Goal: Task Accomplishment & Management: Manage account settings

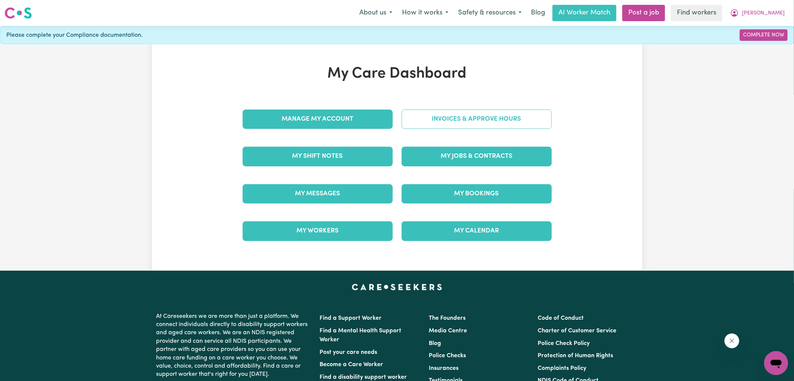
click at [436, 122] on link "Invoices & Approve Hours" at bounding box center [477, 119] width 150 height 19
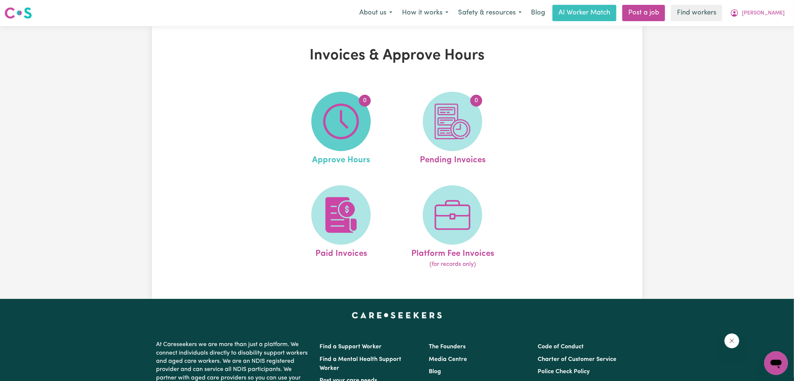
click at [339, 121] on img at bounding box center [341, 122] width 36 height 36
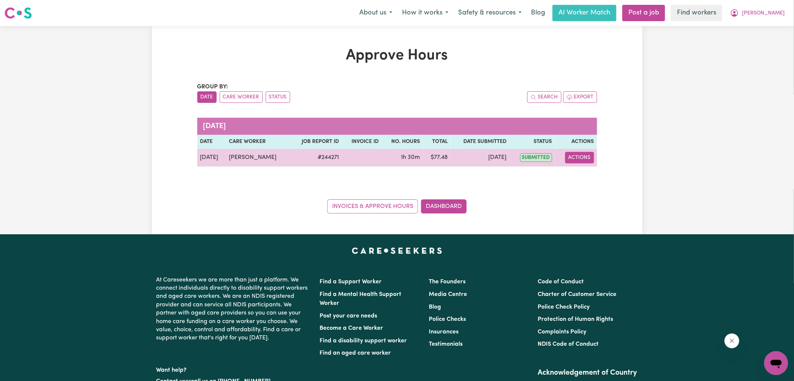
click at [571, 158] on button "Actions" at bounding box center [579, 158] width 29 height 12
click at [585, 172] on link "View Job Report" at bounding box center [598, 174] width 64 height 15
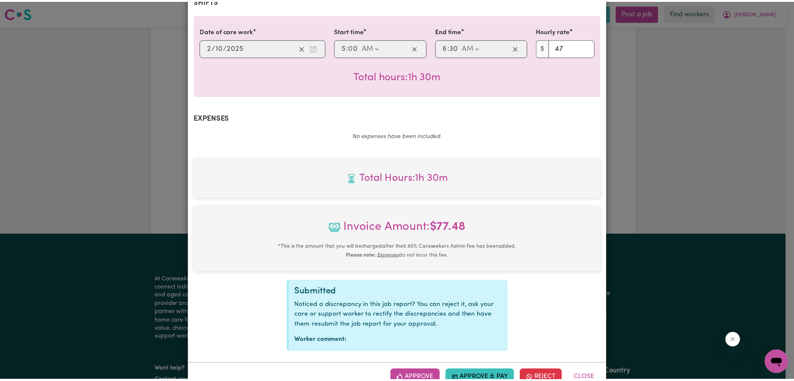
scroll to position [191, 0]
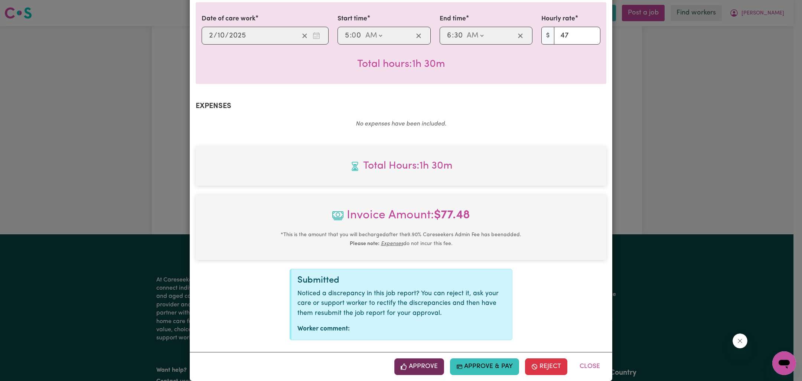
click at [432, 359] on button "Approve" at bounding box center [420, 367] width 50 height 16
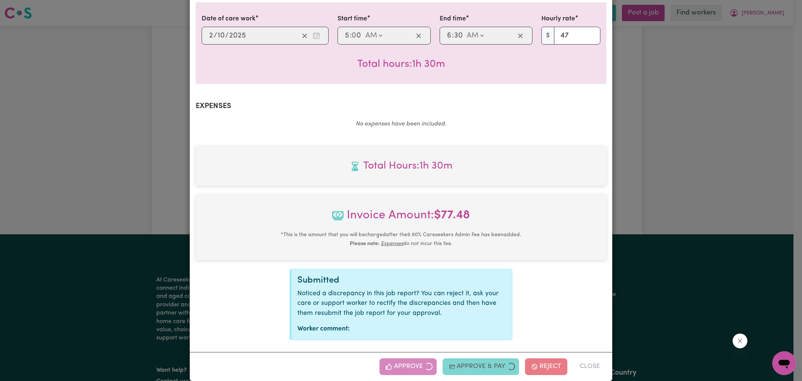
click at [666, 218] on div "Job Report # 244271 - [PERSON_NAME] Summary Job report # 244271 Client name: [P…" at bounding box center [401, 190] width 802 height 381
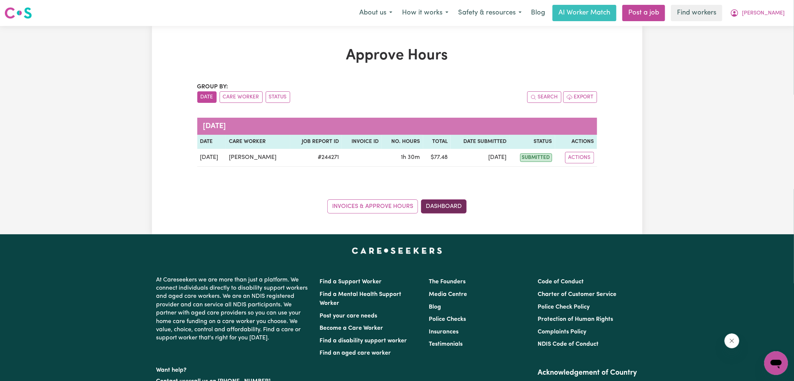
click at [461, 207] on link "Dashboard" at bounding box center [444, 207] width 46 height 14
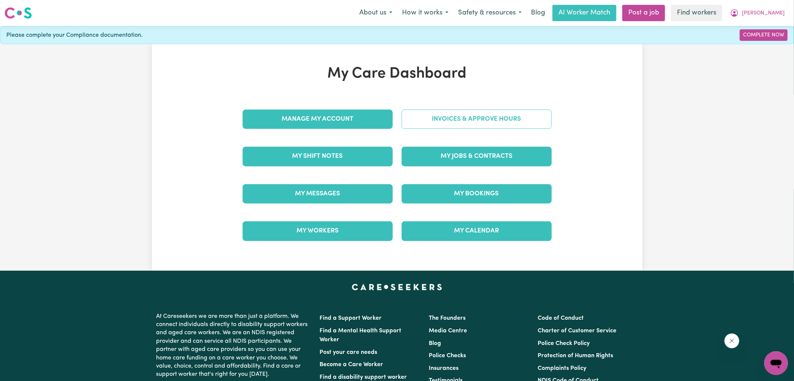
click at [468, 110] on link "Invoices & Approve Hours" at bounding box center [477, 119] width 150 height 19
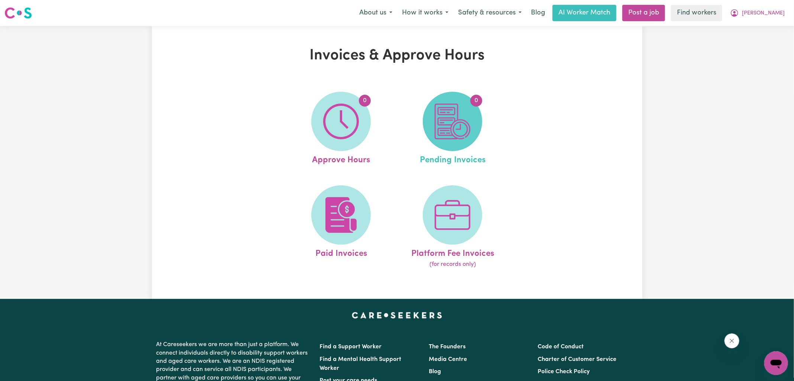
click at [469, 121] on img at bounding box center [453, 122] width 36 height 36
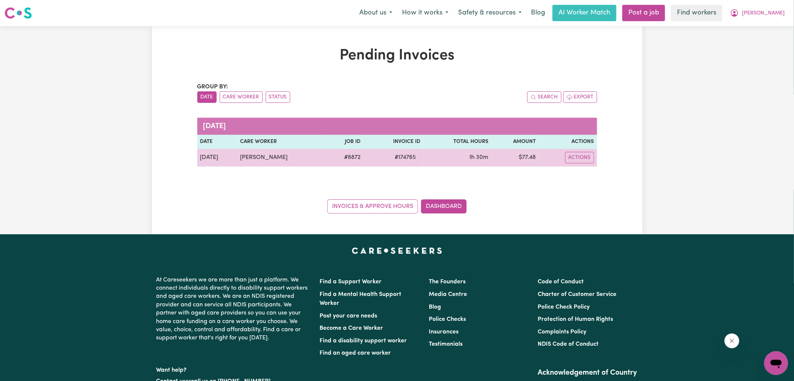
click at [393, 158] on span "# 174765" at bounding box center [405, 157] width 30 height 9
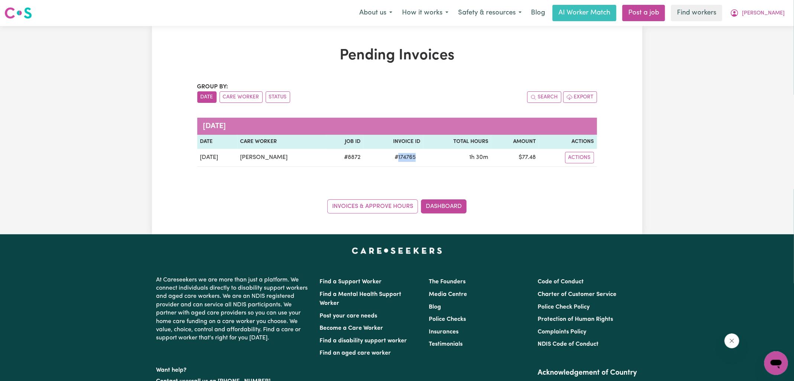
copy span "174765"
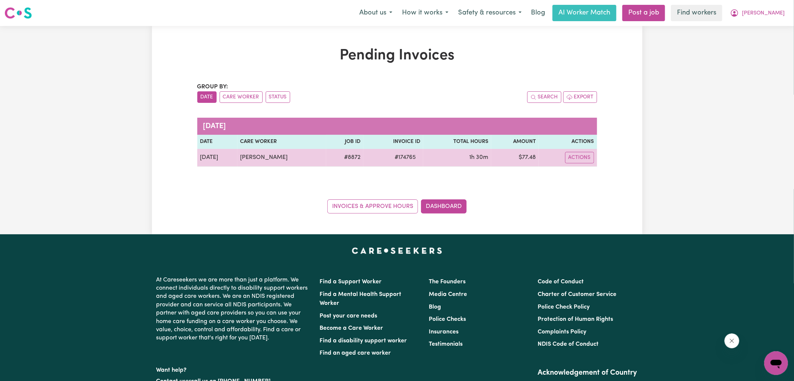
click at [525, 158] on td "$ 77.48" at bounding box center [515, 158] width 48 height 18
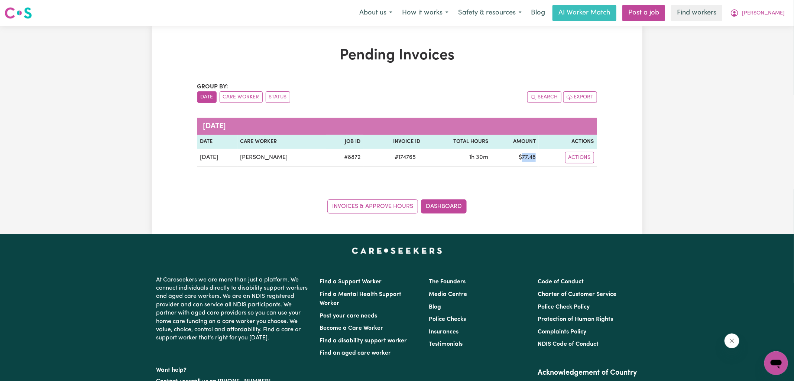
copy td "77.48"
click at [762, 11] on span "[PERSON_NAME]" at bounding box center [763, 13] width 43 height 8
click at [759, 41] on link "Logout" at bounding box center [759, 43] width 59 height 14
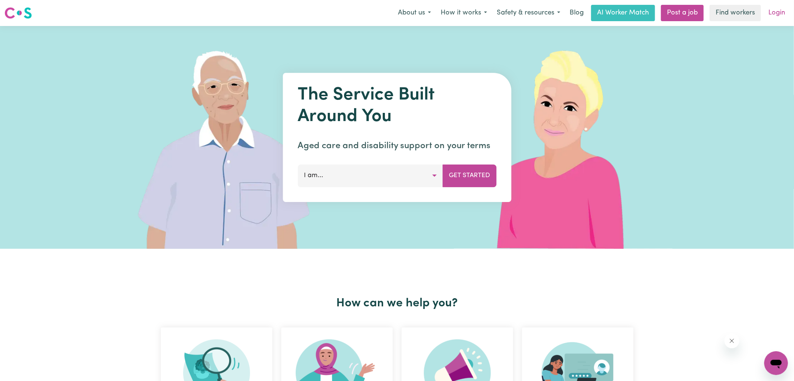
click at [776, 13] on link "Login" at bounding box center [777, 13] width 26 height 16
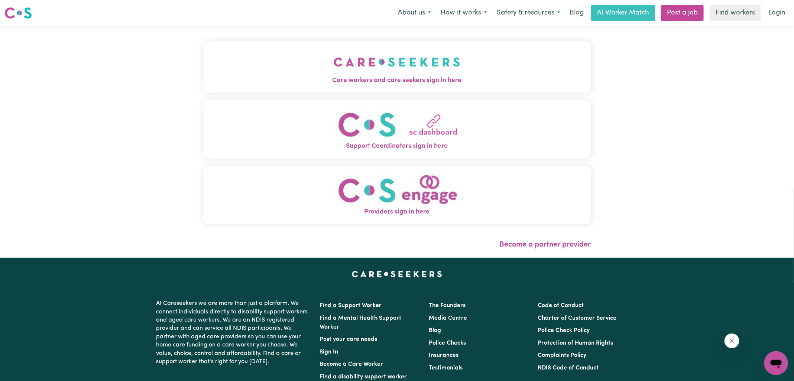
click at [384, 78] on span "Care workers and care seekers sign in here" at bounding box center [397, 81] width 388 height 10
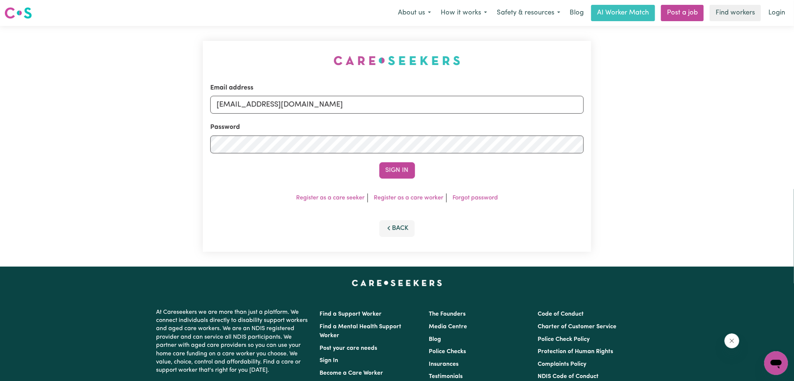
click at [300, 28] on div "Email address [EMAIL_ADDRESS][DOMAIN_NAME] Password Sign In Register as a care …" at bounding box center [396, 146] width 397 height 241
drag, startPoint x: 254, startPoint y: 106, endPoint x: 504, endPoint y: 96, distance: 250.6
click at [511, 114] on form "Email address [EMAIL_ADDRESS][DOMAIN_NAME] Password Sign In" at bounding box center [396, 130] width 373 height 95
type input "[EMAIL_ADDRESS][DOMAIN_NAME]"
click at [379, 162] on button "Sign In" at bounding box center [397, 170] width 36 height 16
